Goal: Navigation & Orientation: Find specific page/section

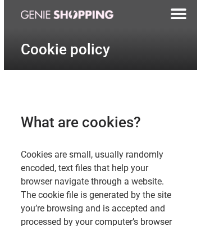
scroll to position [2728, 0]
